Goal: Transaction & Acquisition: Obtain resource

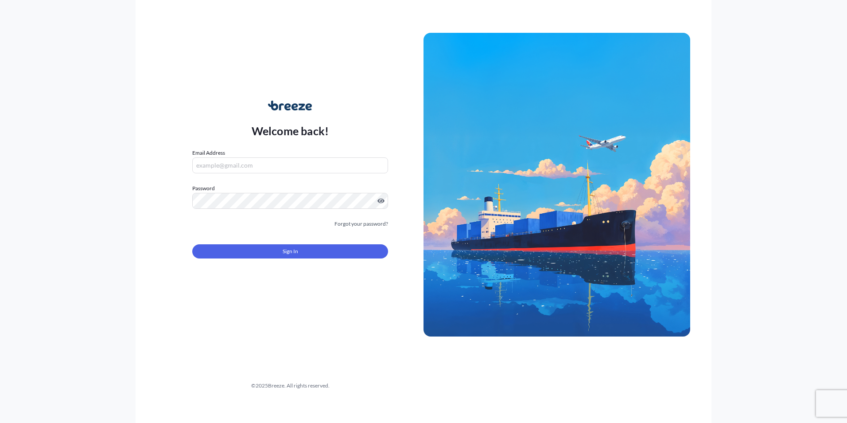
click at [255, 157] on input "Email Address" at bounding box center [290, 165] width 196 height 16
paste input "[EMAIL_ADDRESS][DOMAIN_NAME]"
type input "[EMAIL_ADDRESS][DOMAIN_NAME]"
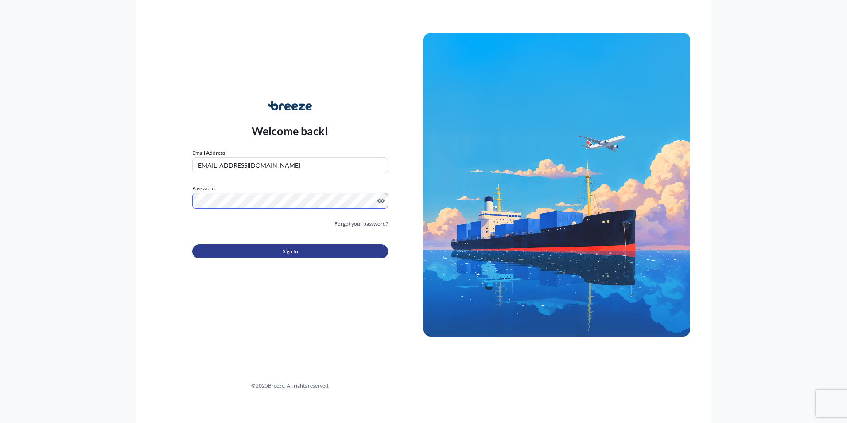
click at [288, 252] on span "Sign In" at bounding box center [291, 251] width 16 height 9
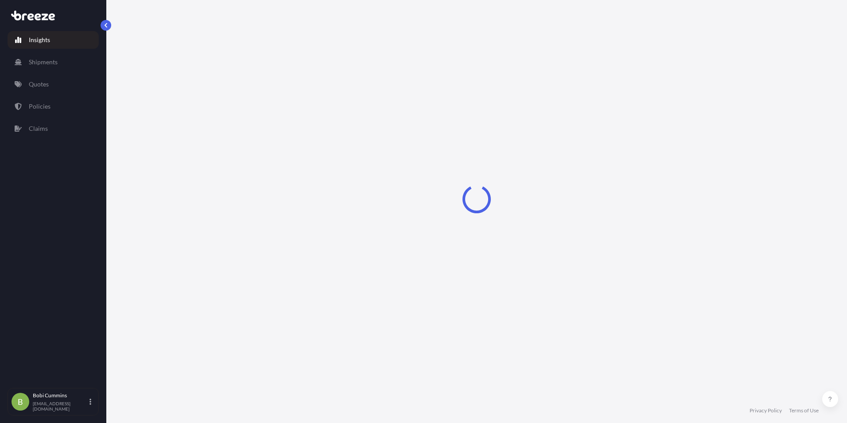
select select "2025"
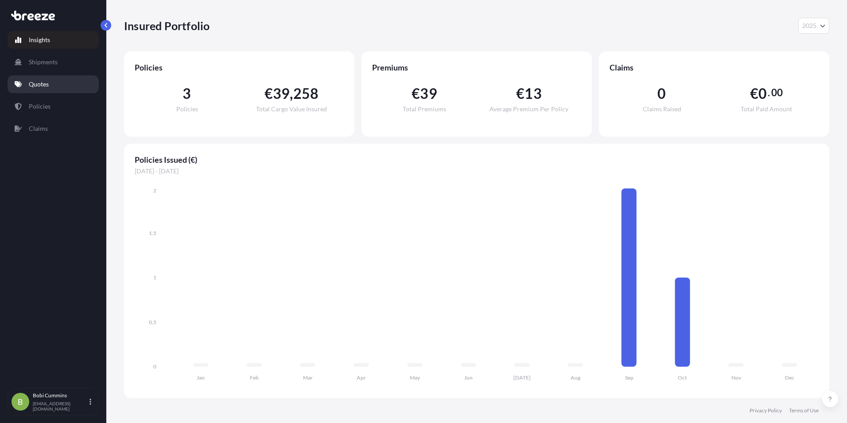
click at [50, 86] on link "Quotes" at bounding box center [53, 84] width 91 height 18
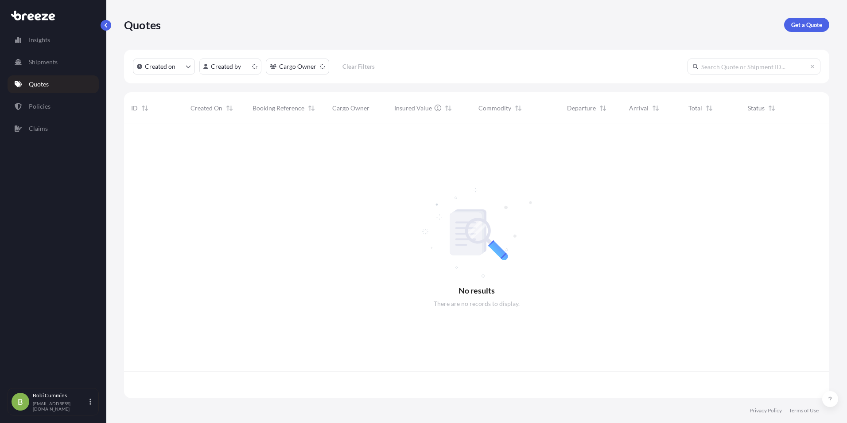
scroll to position [272, 699]
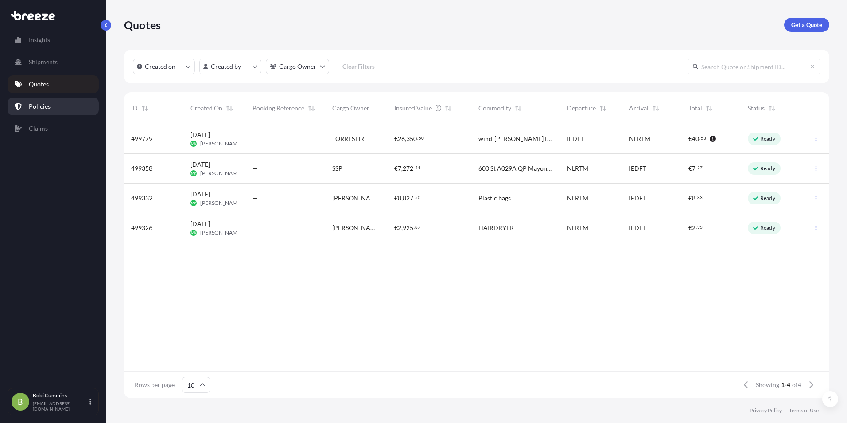
click at [50, 105] on link "Policies" at bounding box center [53, 106] width 91 height 18
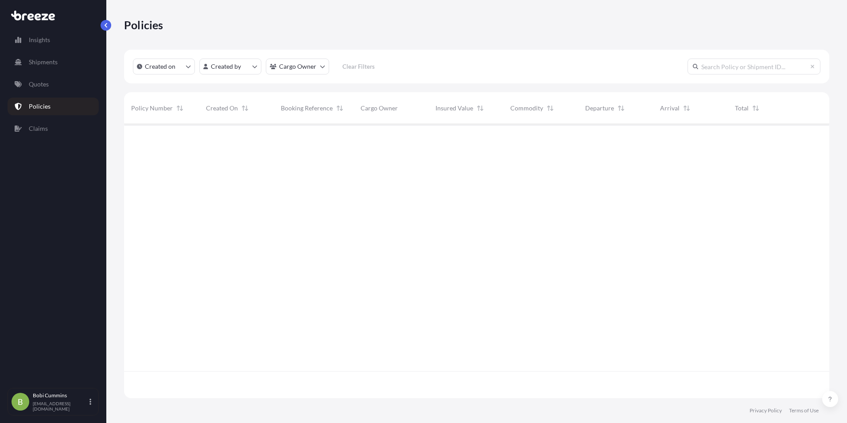
scroll to position [272, 699]
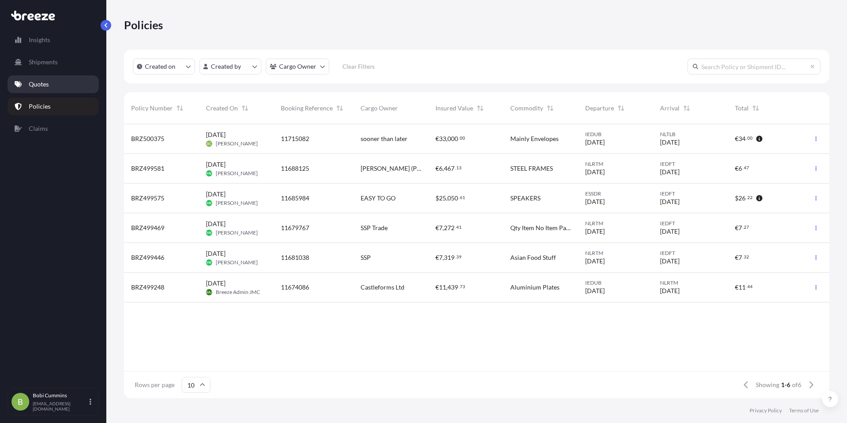
click at [58, 83] on link "Quotes" at bounding box center [53, 84] width 91 height 18
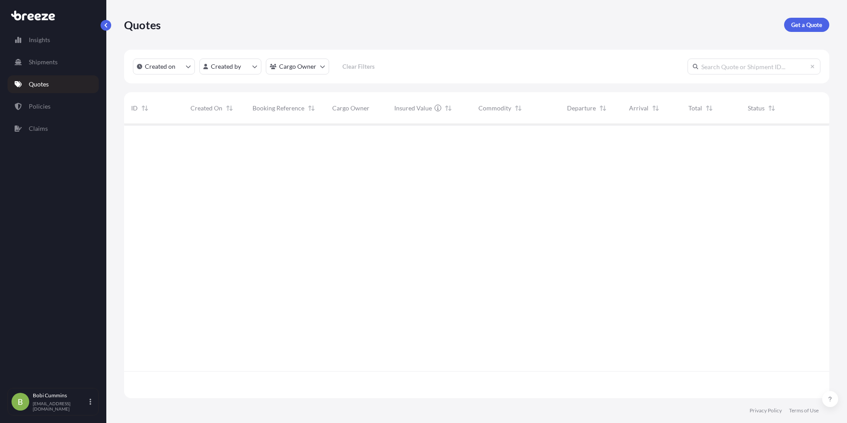
scroll to position [272, 699]
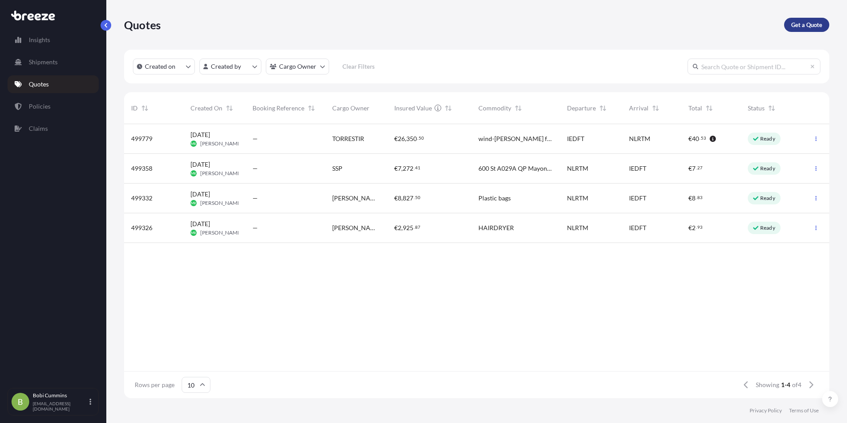
click at [802, 25] on p "Get a Quote" at bounding box center [806, 24] width 31 height 9
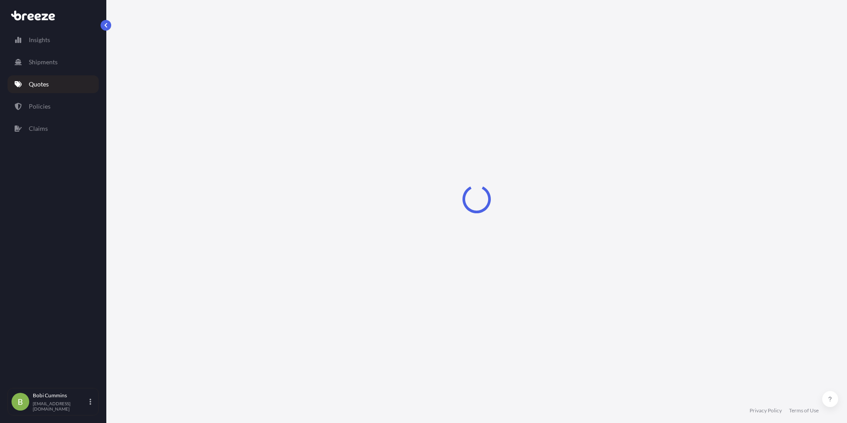
select select "Sea"
select select "1"
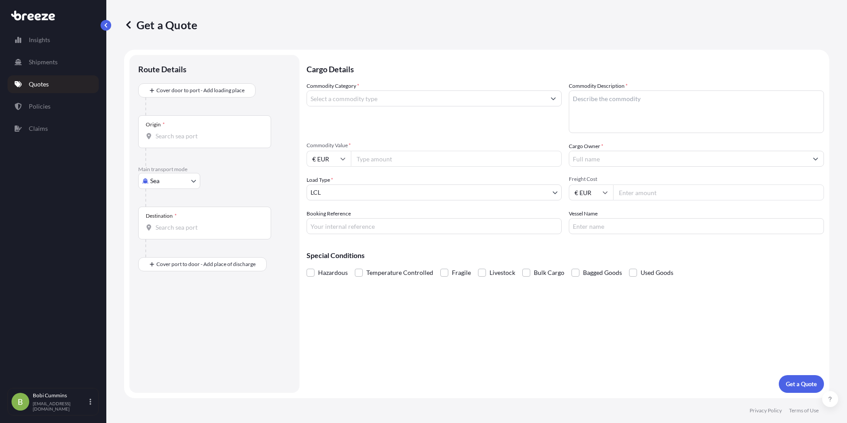
click at [342, 102] on input "Commodity Category *" at bounding box center [426, 98] width 238 height 16
click at [374, 99] on input "Commodity Category *" at bounding box center [426, 98] width 238 height 16
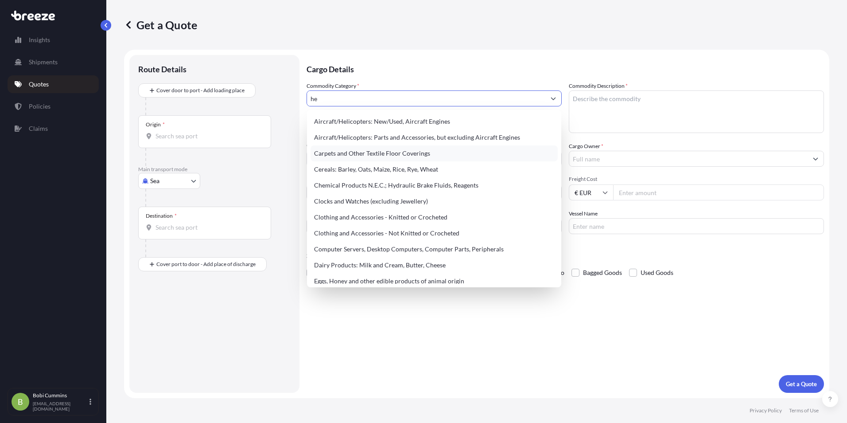
type input "h"
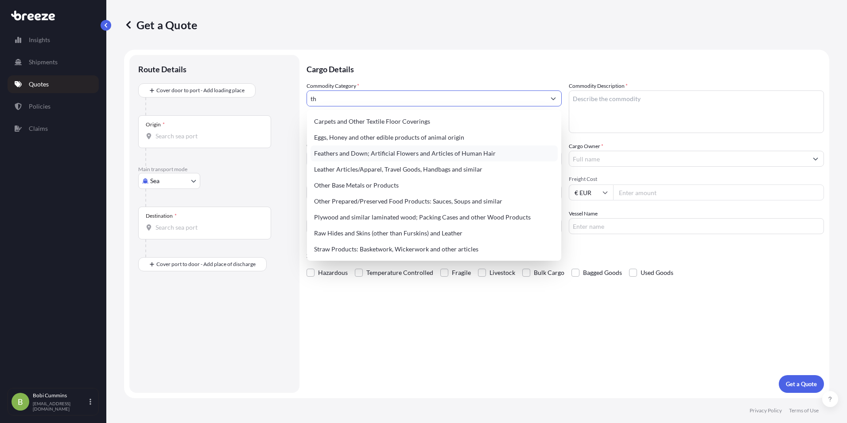
type input "t"
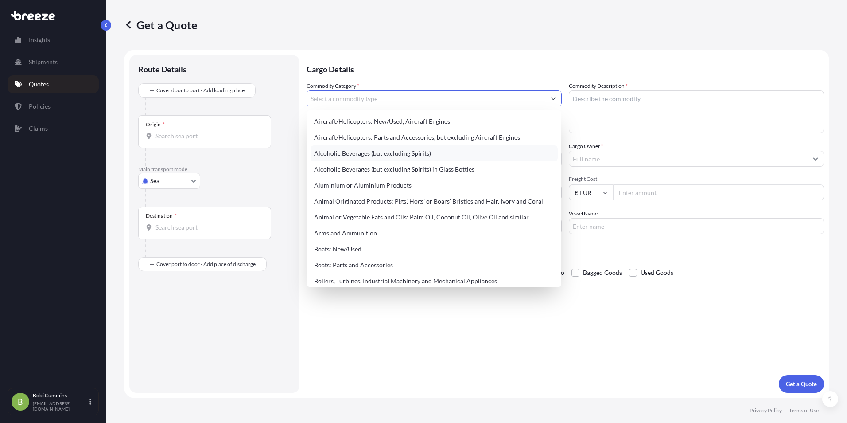
type input "h"
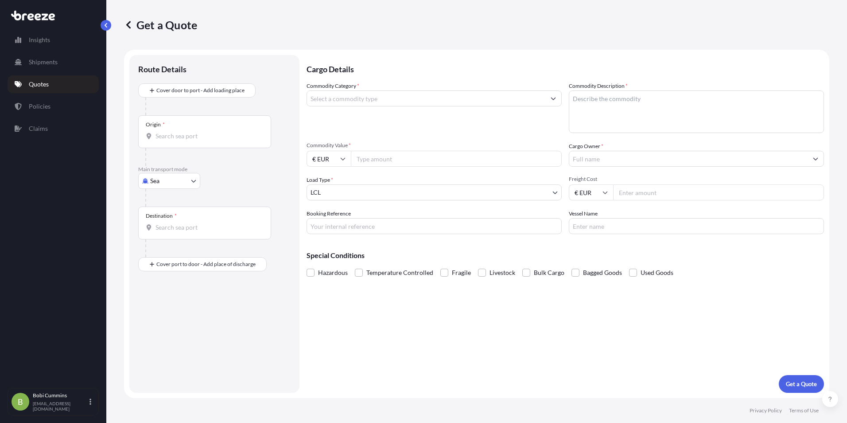
click at [353, 101] on input "Commodity Category *" at bounding box center [426, 98] width 238 height 16
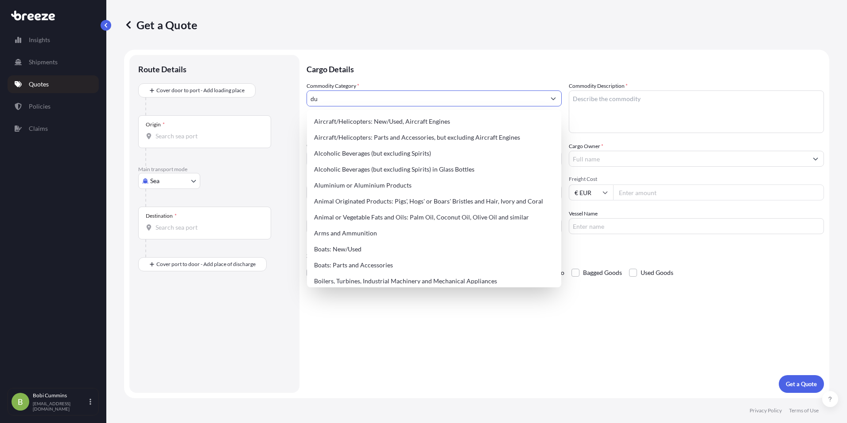
type input "d"
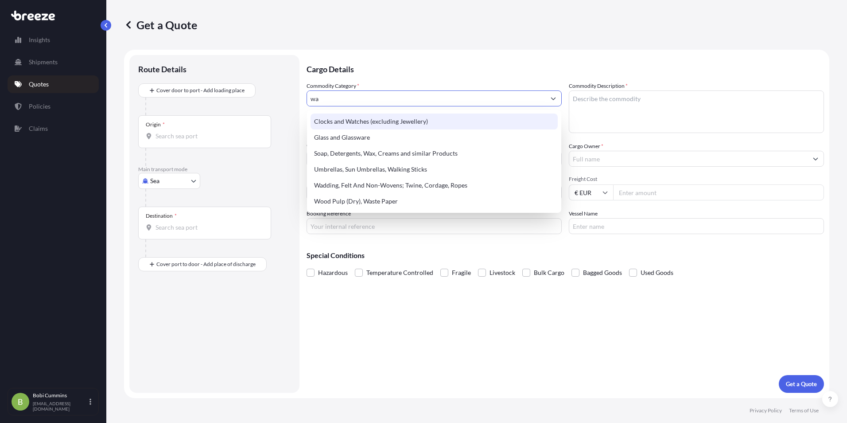
type input "w"
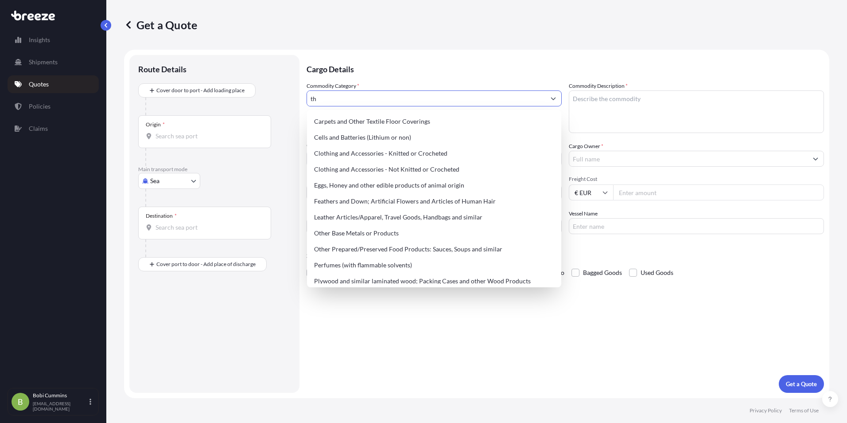
type input "t"
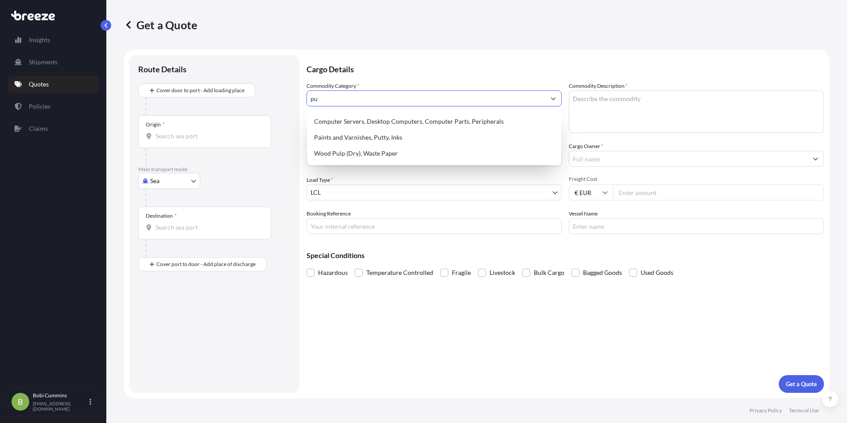
type input "p"
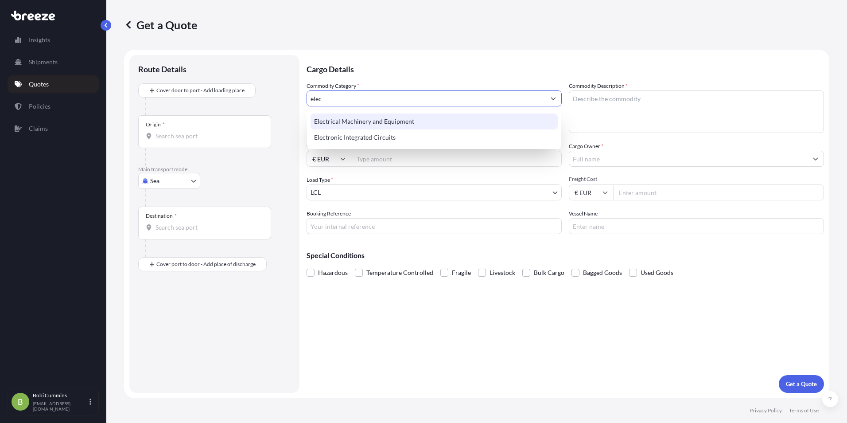
click at [391, 121] on div "Electrical Machinery and Equipment" at bounding box center [434, 121] width 247 height 16
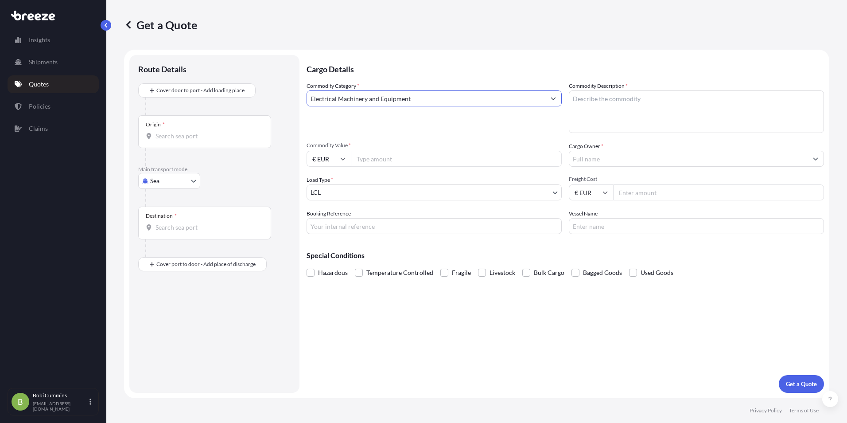
type input "Electrical Machinery and Equipment"
click at [600, 101] on textarea "Commodity Description *" at bounding box center [696, 111] width 255 height 43
click at [607, 105] on textarea "Commodity Description *" at bounding box center [696, 111] width 255 height 43
paste textarea "Geothermal heat pumps, air source heat pumps and hot water tanks"
type textarea "Geothermal heat pumps, air source heat pumps and hot water tanks"
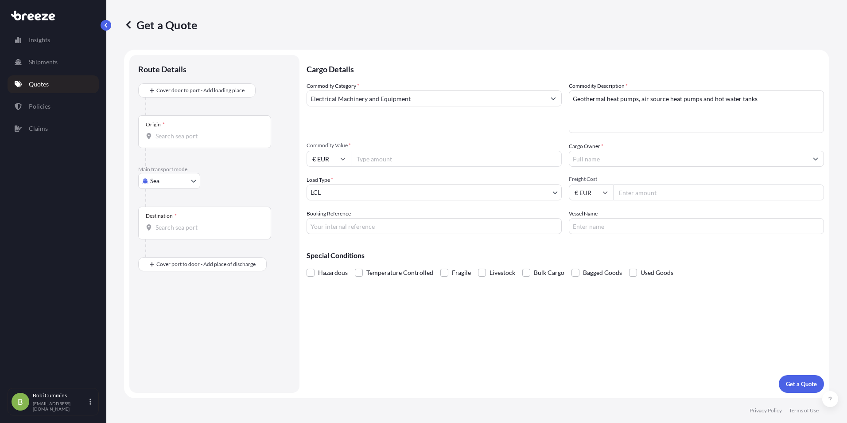
click at [391, 163] on input "Commodity Value *" at bounding box center [456, 159] width 211 height 16
drag, startPoint x: 382, startPoint y: 159, endPoint x: 371, endPoint y: 159, distance: 11.1
click at [371, 159] on input "50000" at bounding box center [456, 159] width 211 height 16
type input "5000"
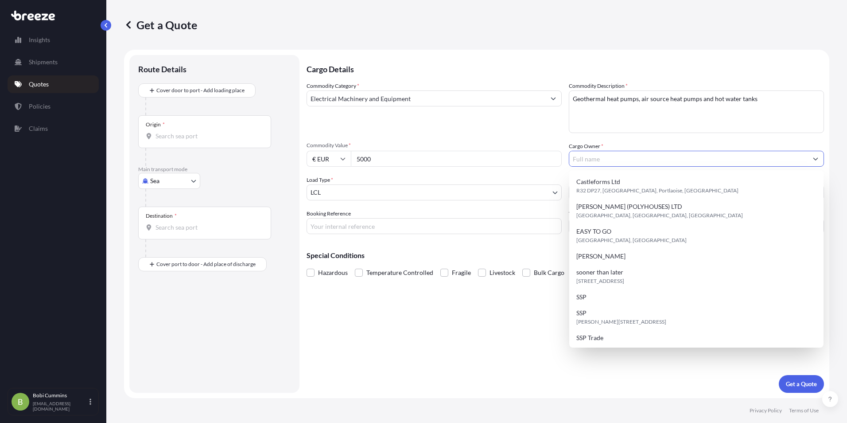
click at [615, 162] on input "Cargo Owner *" at bounding box center [688, 159] width 238 height 16
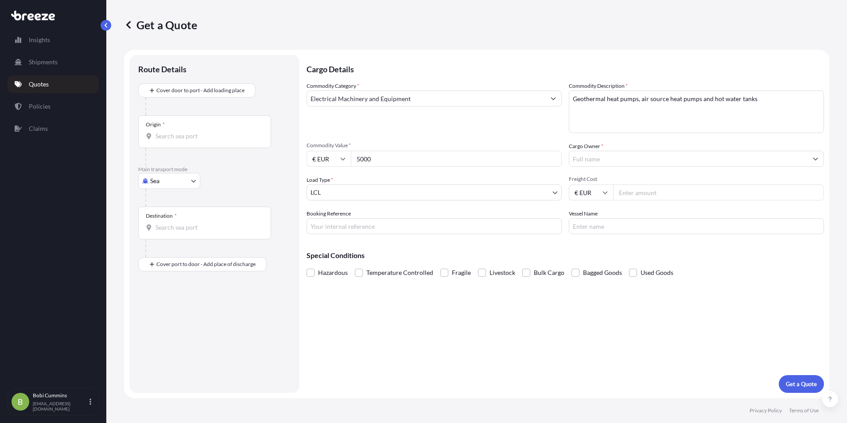
click at [585, 158] on input "Cargo Owner *" at bounding box center [688, 159] width 238 height 16
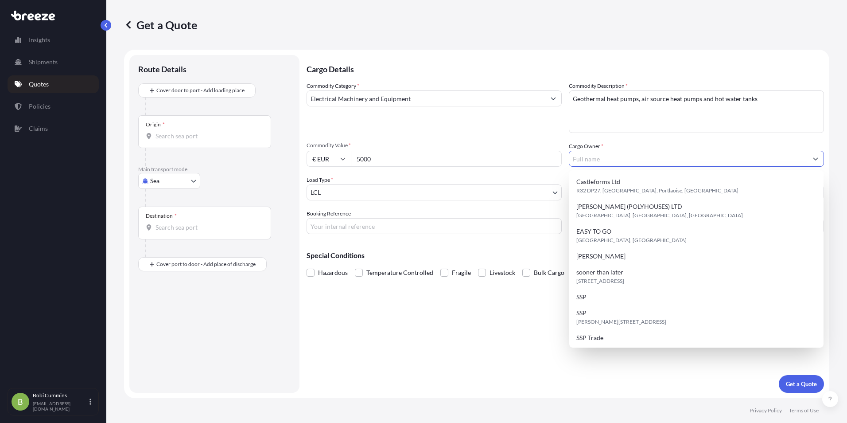
paste input "Aiden"
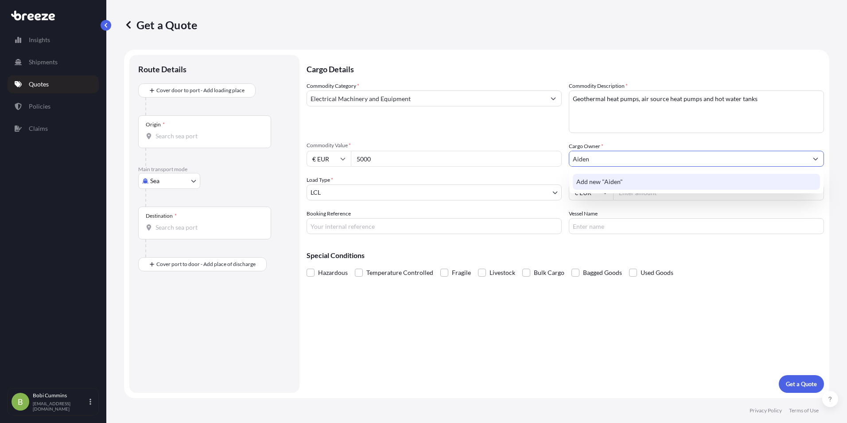
click at [594, 175] on div "Add new "Aiden"" at bounding box center [696, 182] width 247 height 16
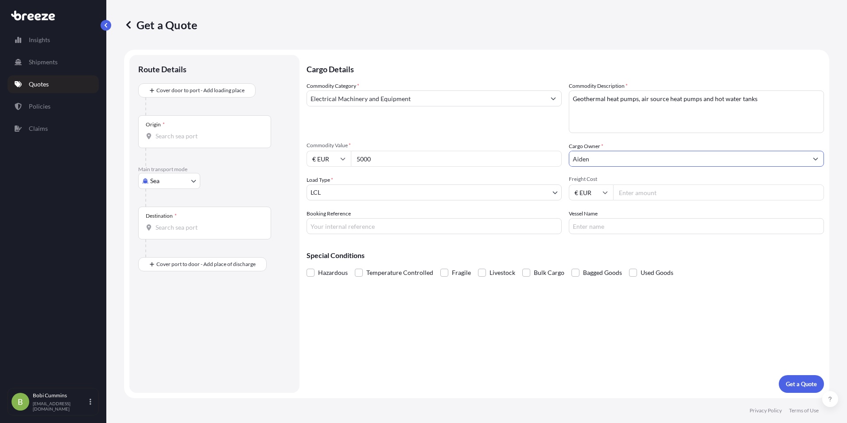
type input "Aiden"
click at [345, 189] on body "10 options available. 0 options available. 1 option available. Insights Shipmen…" at bounding box center [423, 211] width 847 height 423
click at [656, 194] on input "Freight Cost" at bounding box center [718, 192] width 211 height 16
drag, startPoint x: 383, startPoint y: 156, endPoint x: 342, endPoint y: 157, distance: 41.2
click at [342, 157] on div "€ EUR 5000" at bounding box center [434, 159] width 255 height 16
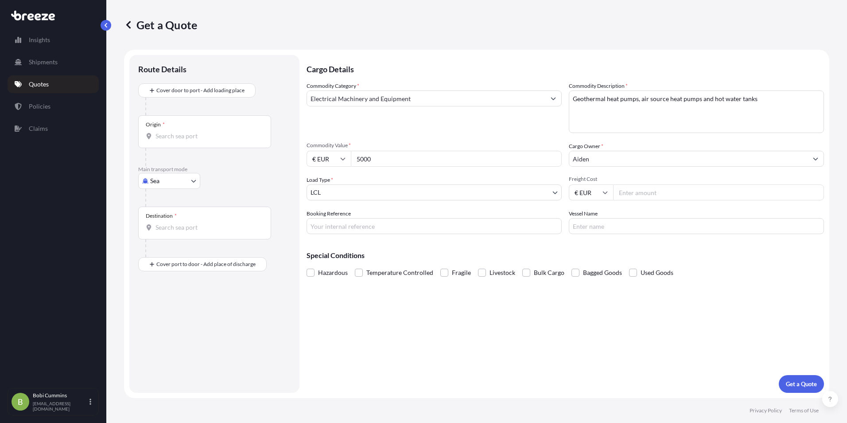
click at [636, 193] on input "Freight Cost" at bounding box center [718, 192] width 211 height 16
type input "1"
click at [817, 192] on input "1" at bounding box center [718, 192] width 211 height 16
click at [702, 192] on input "1" at bounding box center [718, 192] width 211 height 16
click at [385, 225] on input "Booking Reference" at bounding box center [434, 226] width 255 height 16
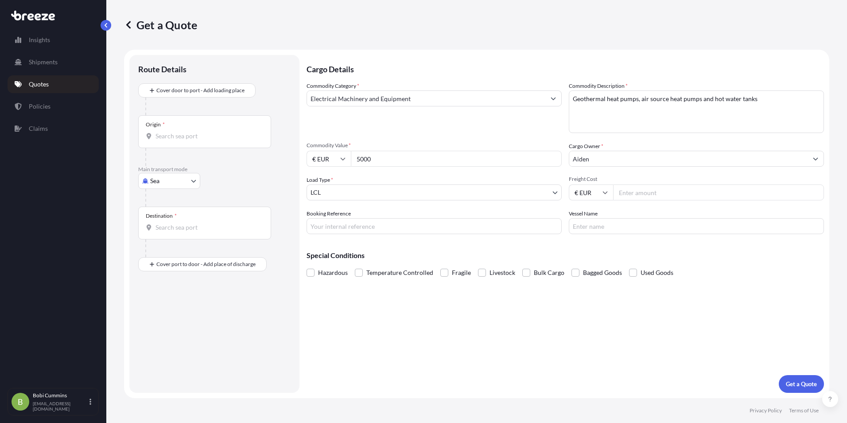
click at [361, 225] on input "Booking Reference" at bounding box center [434, 226] width 255 height 16
paste input "11720003"
type input "11720003"
click at [600, 220] on input "Vessel Name" at bounding box center [696, 226] width 255 height 16
type input "B"
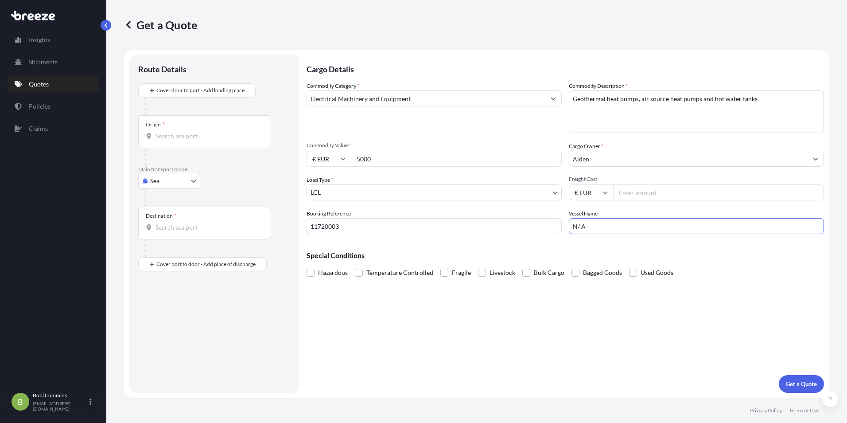
type input "N/ A"
click at [636, 193] on input "Freight Cost" at bounding box center [718, 192] width 211 height 16
drag, startPoint x: 378, startPoint y: 158, endPoint x: 313, endPoint y: 162, distance: 65.7
click at [313, 162] on div "€ EUR 5000" at bounding box center [434, 159] width 255 height 16
click at [633, 191] on input "Freight Cost" at bounding box center [718, 192] width 211 height 16
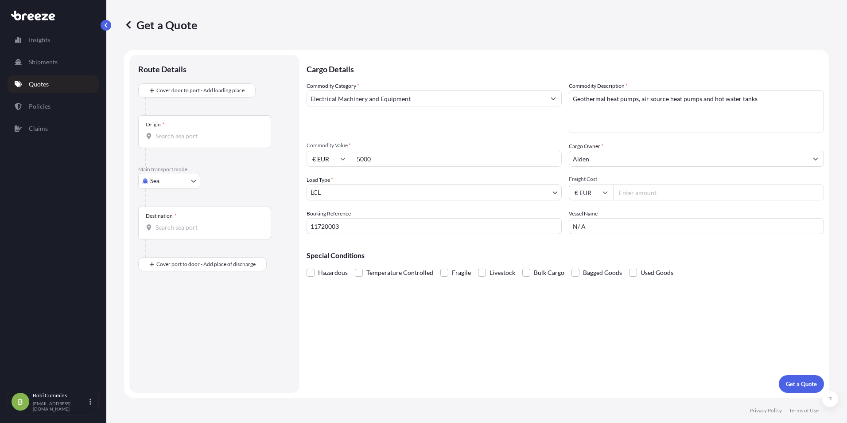
paste input "5000"
type input "5000"
click at [185, 131] on div "Origin *" at bounding box center [204, 131] width 133 height 33
click at [185, 132] on input "Origin *" at bounding box center [208, 136] width 105 height 9
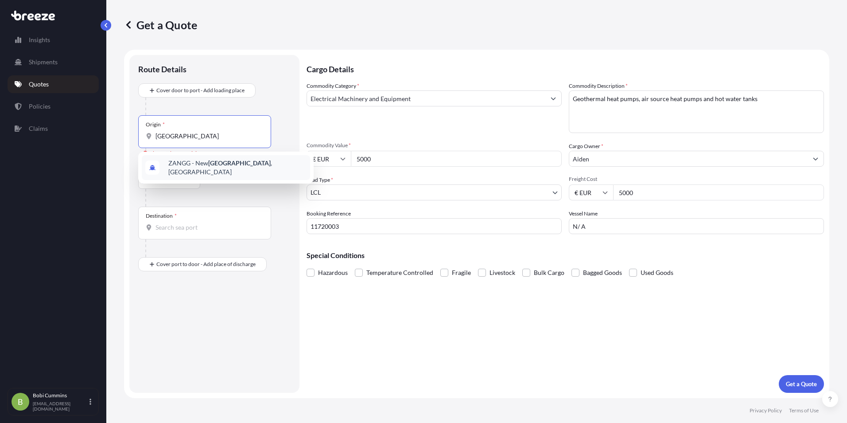
click at [213, 137] on input "[GEOGRAPHIC_DATA]" at bounding box center [208, 136] width 105 height 9
type input "g"
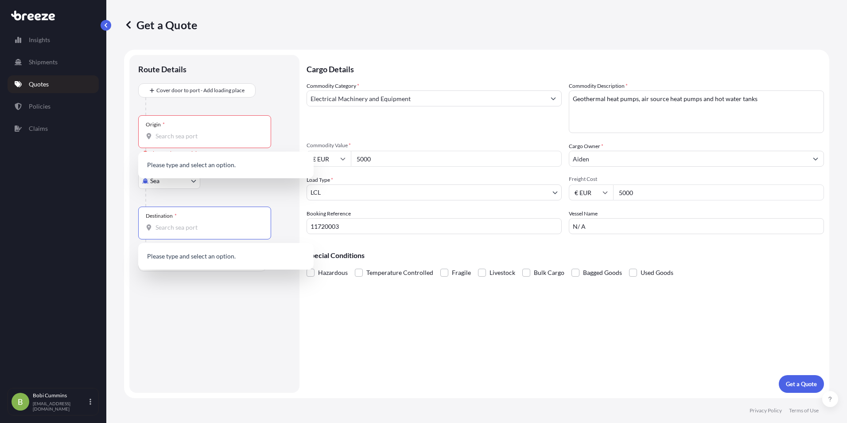
click at [187, 226] on input "Destination *" at bounding box center [208, 227] width 105 height 9
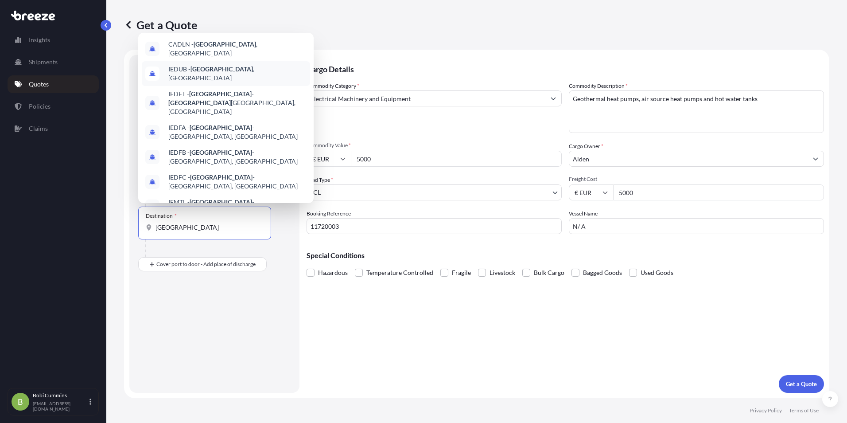
click at [233, 72] on div "IEDUB - [GEOGRAPHIC_DATA] , [GEOGRAPHIC_DATA]" at bounding box center [226, 73] width 168 height 25
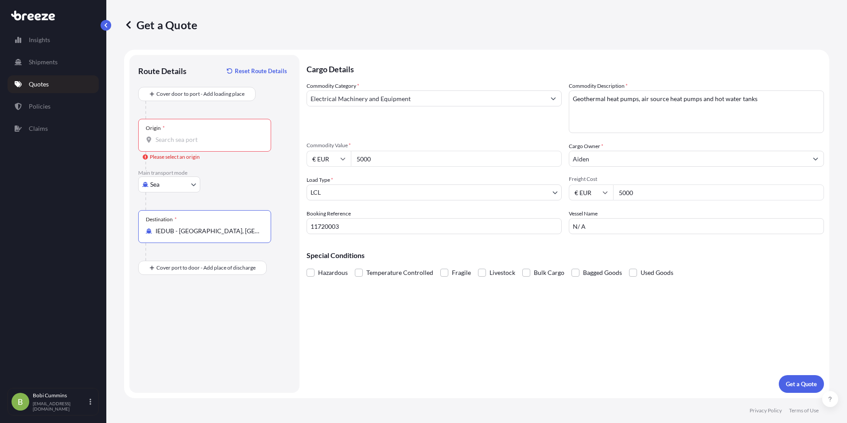
type input "IEDUB - [GEOGRAPHIC_DATA], [GEOGRAPHIC_DATA]"
click at [218, 123] on div "Origin *" at bounding box center [204, 135] width 133 height 33
click at [218, 135] on input "Origin * Please select an origin" at bounding box center [208, 139] width 105 height 9
click at [190, 140] on input "Origin * Please select an origin" at bounding box center [208, 139] width 105 height 9
drag, startPoint x: 643, startPoint y: 194, endPoint x: 570, endPoint y: 193, distance: 72.7
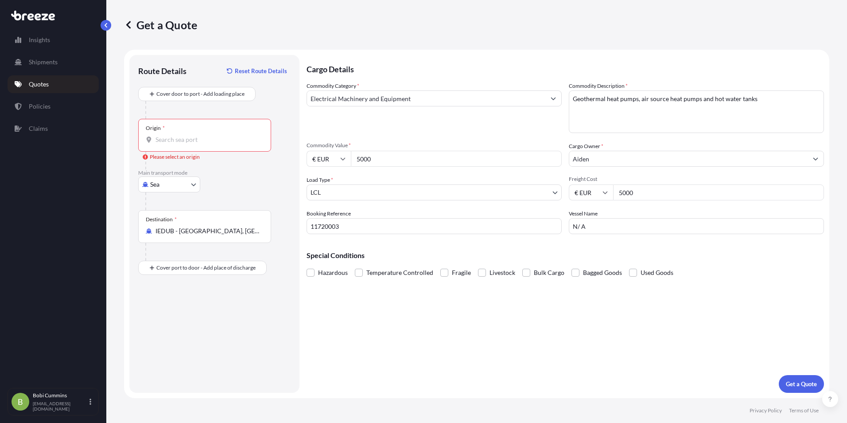
click at [570, 193] on div "€ EUR 5000" at bounding box center [696, 192] width 255 height 16
click at [627, 193] on input "Freight Cost" at bounding box center [718, 192] width 211 height 16
type input "225"
click at [201, 148] on div "Origin *" at bounding box center [204, 135] width 133 height 33
click at [201, 144] on input "Origin * Please select an origin" at bounding box center [208, 139] width 105 height 9
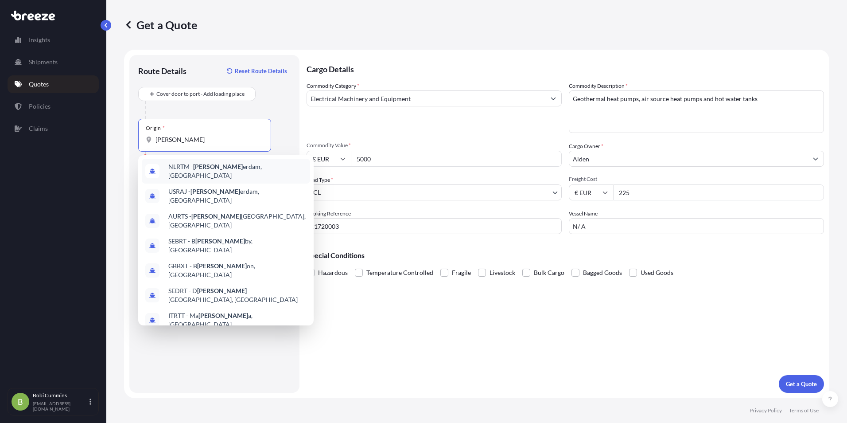
click at [216, 170] on span "NLRTM - [PERSON_NAME] erdam, [GEOGRAPHIC_DATA]" at bounding box center [237, 171] width 138 height 18
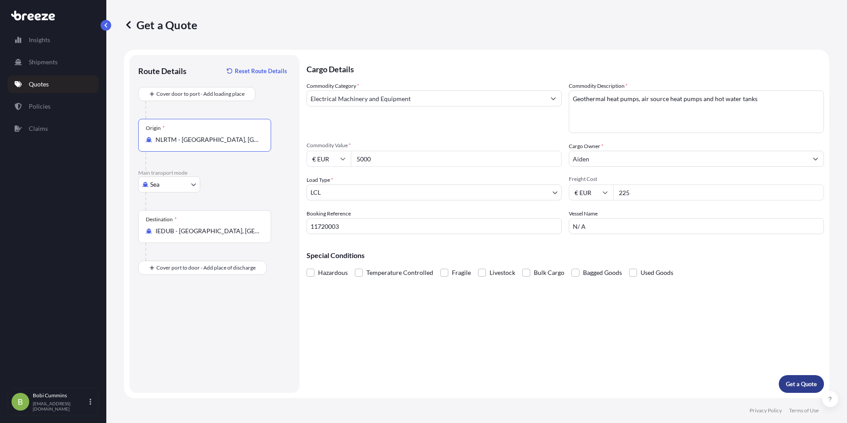
type input "NLRTM - [GEOGRAPHIC_DATA], [GEOGRAPHIC_DATA]"
click at [792, 383] on p "Get a Quote" at bounding box center [801, 383] width 31 height 9
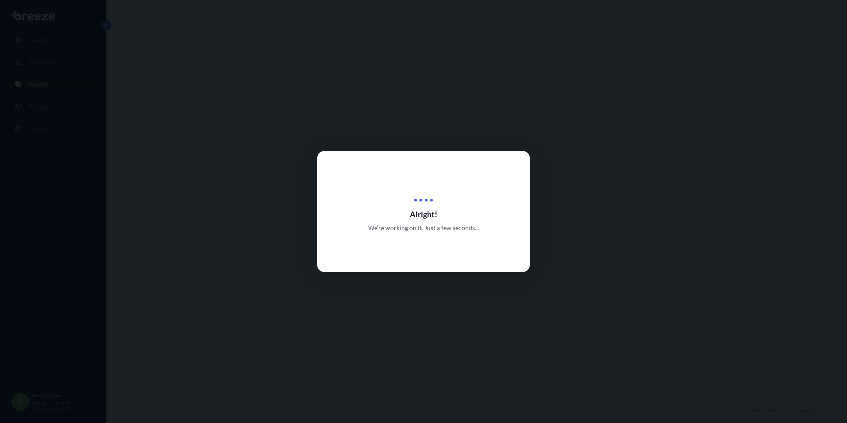
select select "Sea"
select select "1"
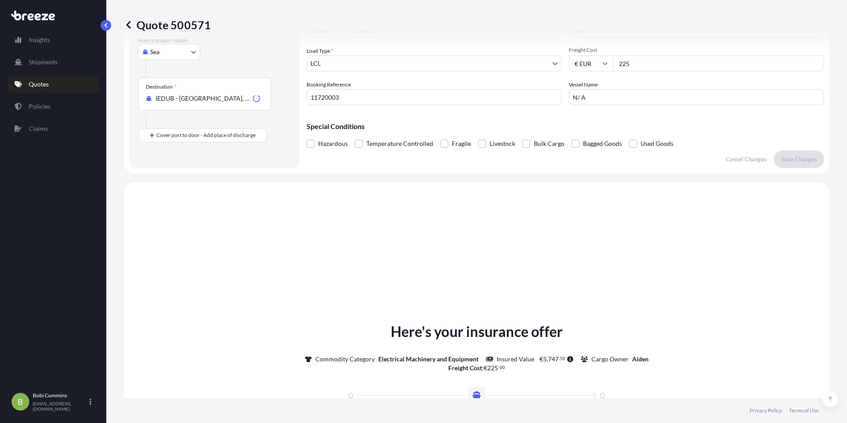
scroll to position [267, 0]
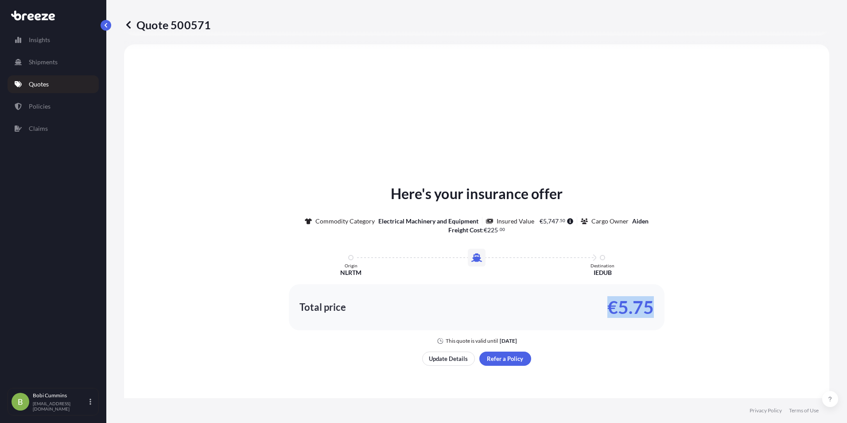
drag, startPoint x: 606, startPoint y: 306, endPoint x: 665, endPoint y: 305, distance: 58.9
click at [665, 305] on div "Here's your insurance offer Commodity Category Electrical Machinery and Equipme…" at bounding box center [476, 263] width 680 height 161
copy p "€5.75"
click at [579, 111] on div "Here's your insurance offer Commodity Category Electrical Machinery and Equipme…" at bounding box center [476, 274] width 680 height 435
click at [155, 28] on p "Quote 500571" at bounding box center [167, 25] width 87 height 14
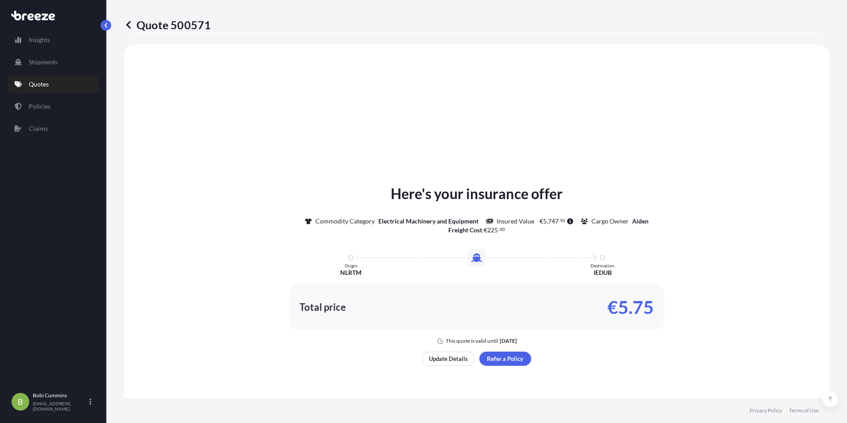
click at [131, 28] on icon at bounding box center [128, 24] width 9 height 9
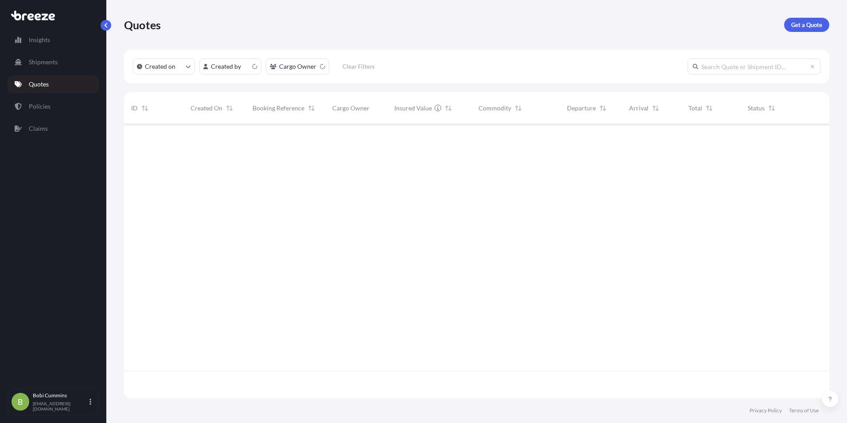
scroll to position [272, 699]
